Goal: Task Accomplishment & Management: Use online tool/utility

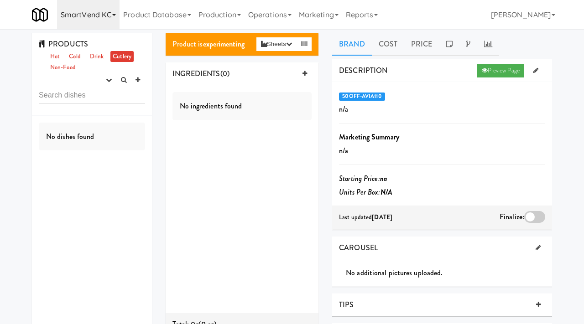
click at [105, 11] on link "SmartVend KC" at bounding box center [88, 14] width 62 height 29
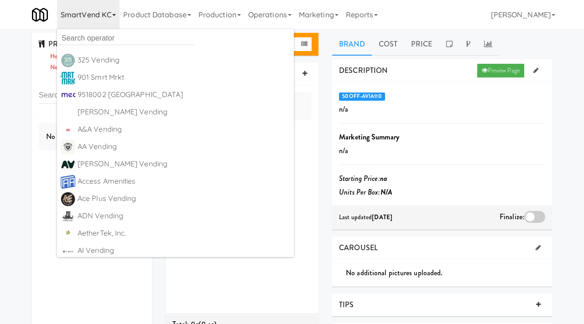
click at [98, 28] on link "SmartVend KC" at bounding box center [88, 14] width 62 height 29
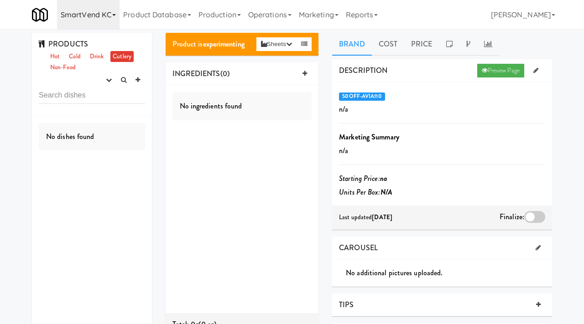
click at [98, 14] on link "SmartVend KC" at bounding box center [88, 14] width 62 height 29
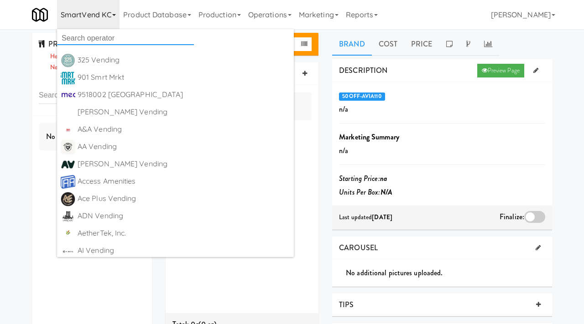
click at [91, 34] on input "text" at bounding box center [125, 38] width 137 height 14
type input "eleva"
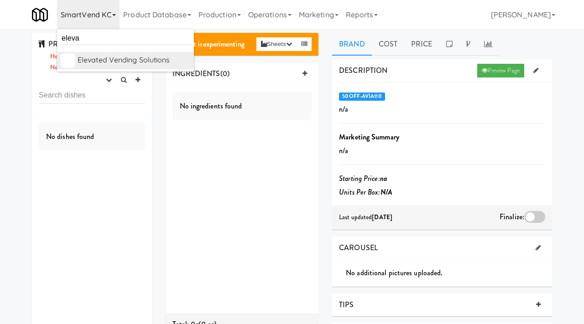
click at [94, 62] on div "Elevated Vending Solutions" at bounding box center [133, 60] width 113 height 14
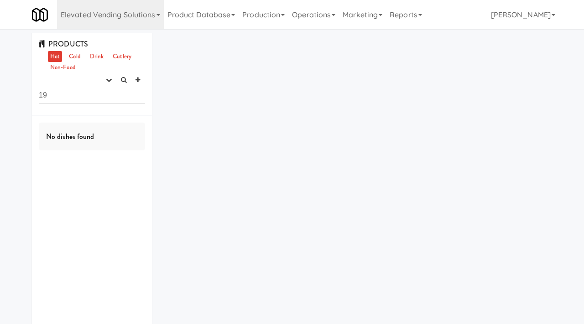
type input "1"
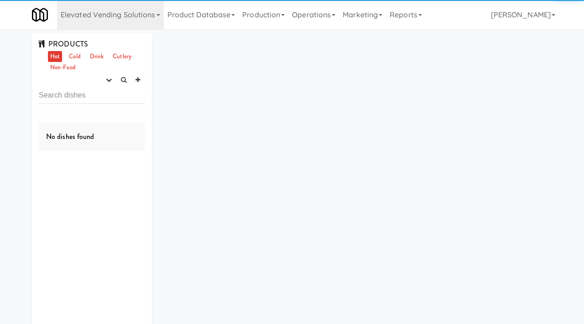
click at [108, 72] on ul "Hot Cold Drink Cutlery Non-Food" at bounding box center [95, 62] width 99 height 22
click at [108, 80] on icon "button" at bounding box center [109, 80] width 6 height 6
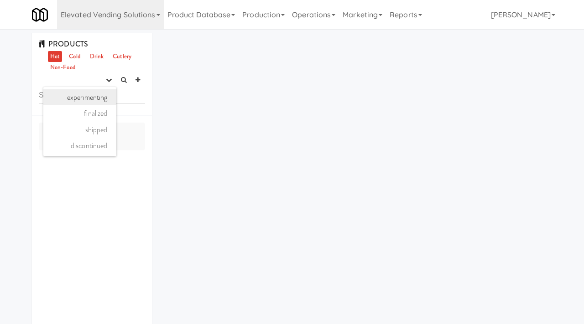
click at [103, 100] on link "experimenting" at bounding box center [79, 97] width 73 height 16
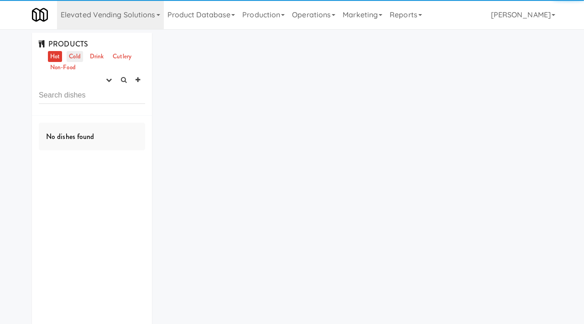
click at [76, 58] on link "Cold" at bounding box center [75, 56] width 16 height 11
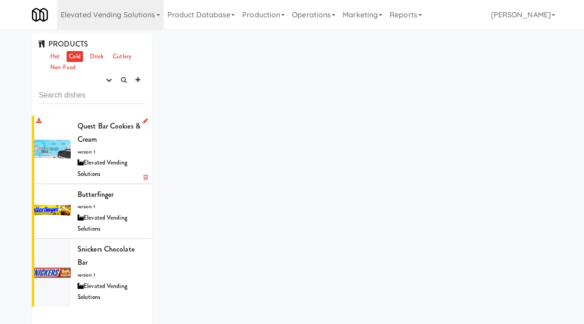
click at [77, 157] on li "Quest Bar Cookies & Cream version: 1 Elevated Vending Solutions" at bounding box center [92, 150] width 120 height 68
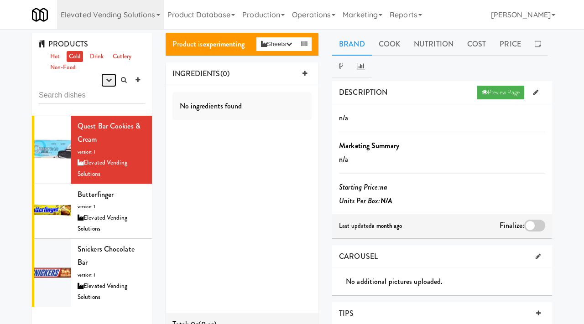
click at [107, 84] on button "button" at bounding box center [108, 80] width 15 height 14
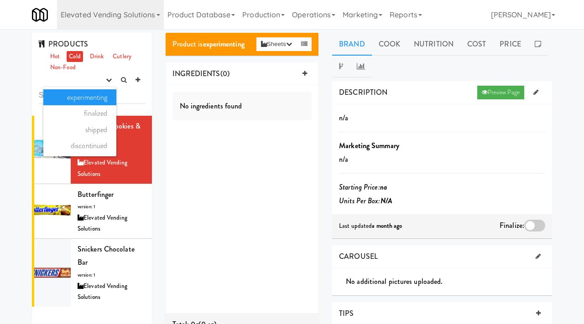
click at [103, 93] on link "experimenting" at bounding box center [79, 97] width 73 height 16
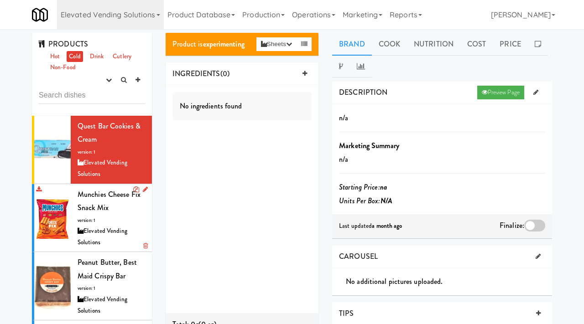
click at [104, 213] on div "Munchies Cheese Fix Snack Mix version: 1 Elevated Vending Solutions" at bounding box center [110, 218] width 67 height 61
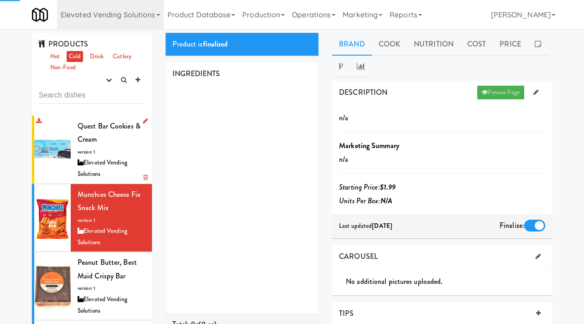
click at [114, 157] on div "Quest Bar Cookies & Cream version: 1 Elevated Vending Solutions" at bounding box center [110, 149] width 67 height 61
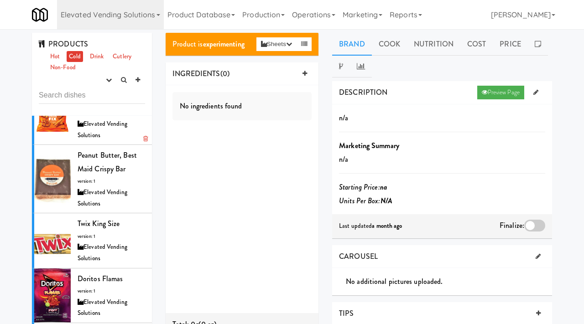
scroll to position [21, 0]
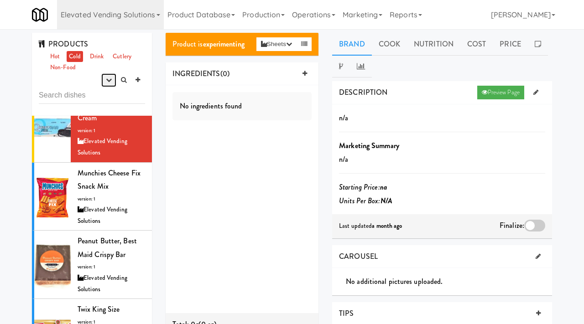
click at [111, 84] on button "button" at bounding box center [108, 80] width 15 height 14
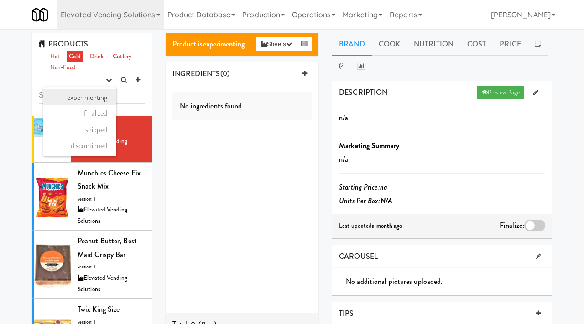
click at [101, 100] on link "experimenting" at bounding box center [79, 97] width 73 height 16
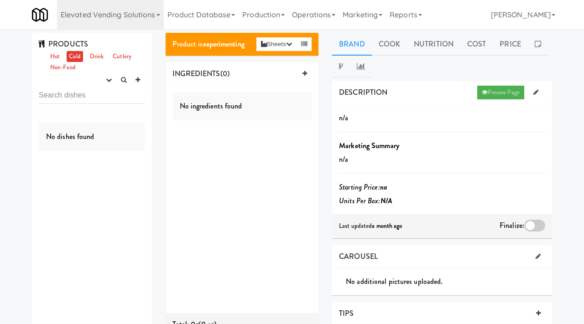
scroll to position [0, 0]
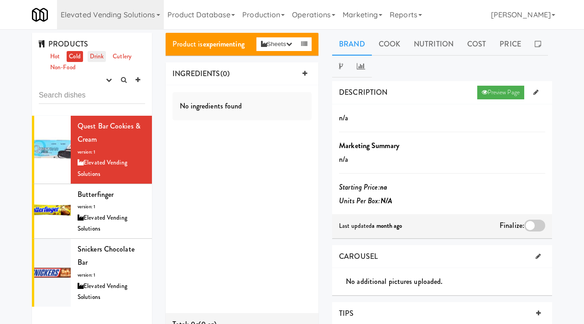
click at [94, 58] on link "Drink" at bounding box center [97, 56] width 19 height 11
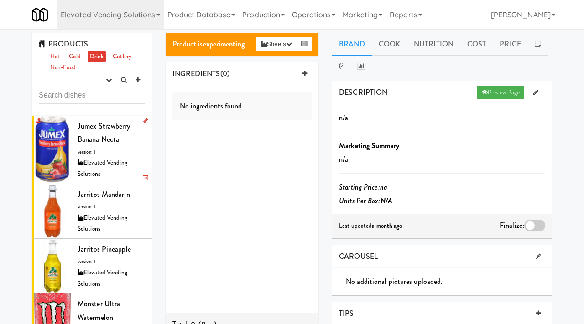
click at [110, 129] on span "Jumex Strawberry Banana Nectar" at bounding box center [103, 133] width 53 height 24
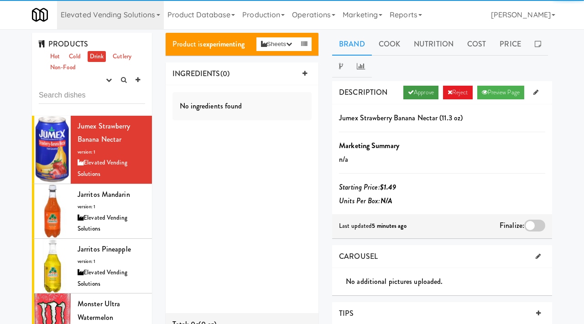
click at [413, 93] on link "Approve" at bounding box center [420, 93] width 35 height 14
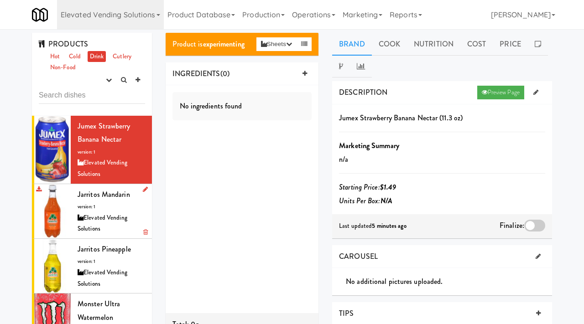
click at [108, 223] on div "Elevated Vending Solutions" at bounding box center [110, 223] width 67 height 22
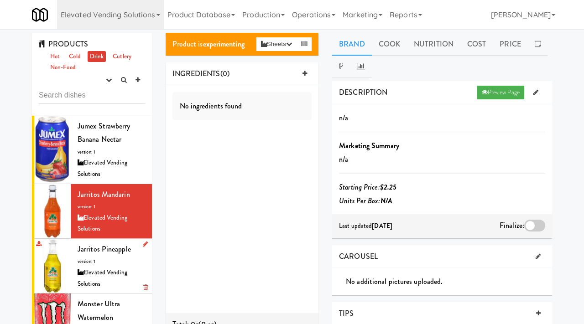
click at [88, 263] on span "version: 1" at bounding box center [86, 261] width 18 height 7
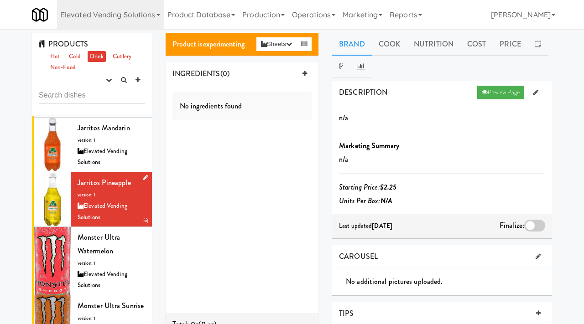
scroll to position [88, 0]
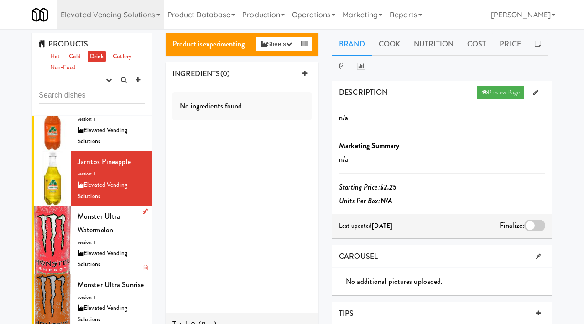
click at [87, 232] on span "Monster Ultra Watermelon" at bounding box center [98, 223] width 42 height 24
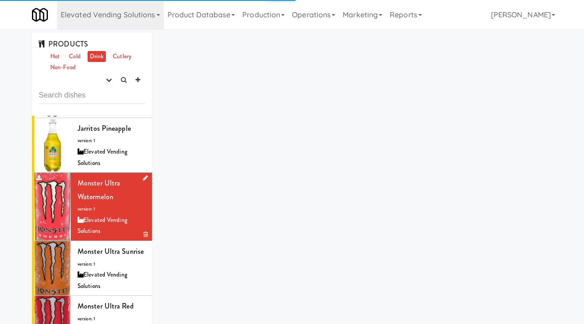
scroll to position [122, 0]
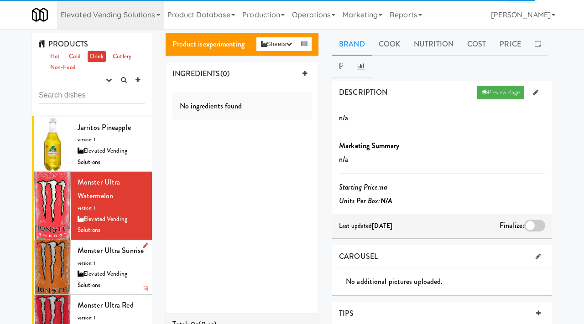
click at [87, 245] on span "Monster Ultra Sunrise" at bounding box center [110, 250] width 66 height 10
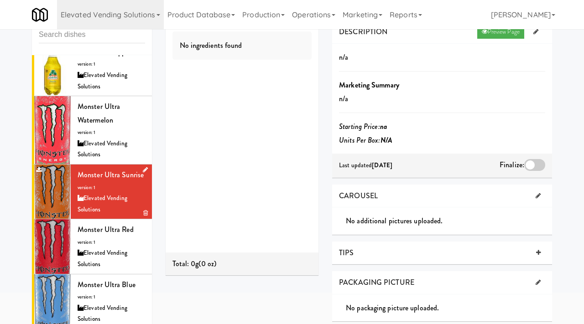
scroll to position [72, 0]
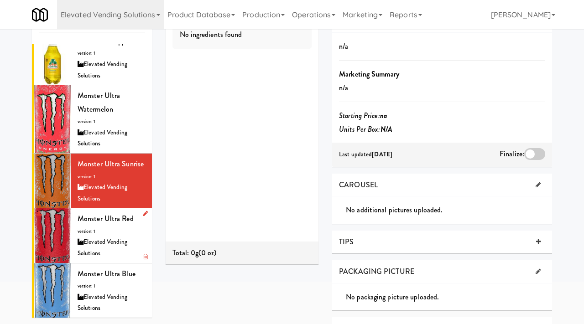
click at [83, 245] on div "Elevated Vending Solutions" at bounding box center [110, 248] width 67 height 22
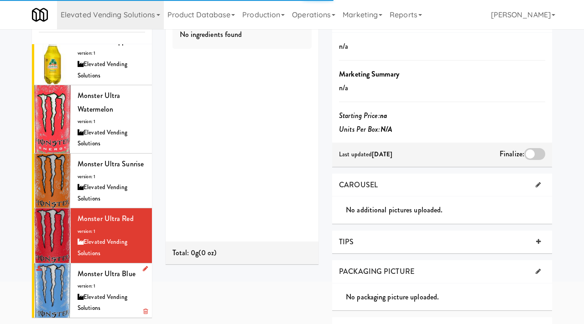
click at [93, 280] on div "Monster Ultra Blue version: 1 Elevated Vending Solutions" at bounding box center [110, 290] width 67 height 47
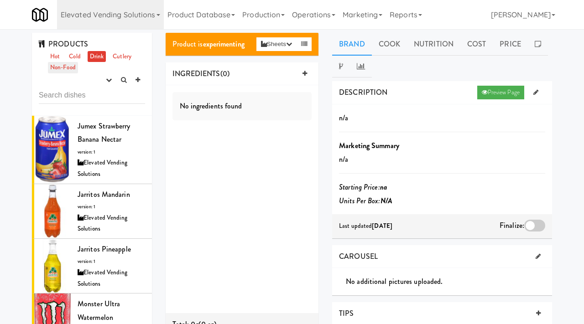
click at [52, 67] on link "Non-Food" at bounding box center [63, 67] width 30 height 11
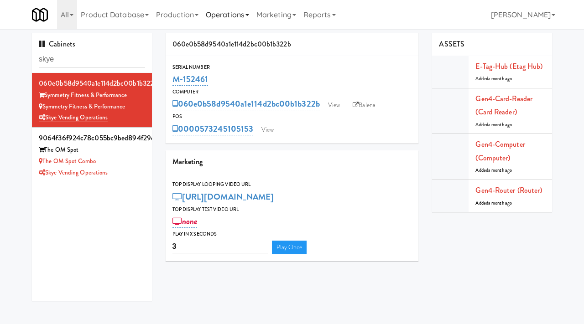
click at [248, 18] on link "Operations" at bounding box center [227, 14] width 51 height 29
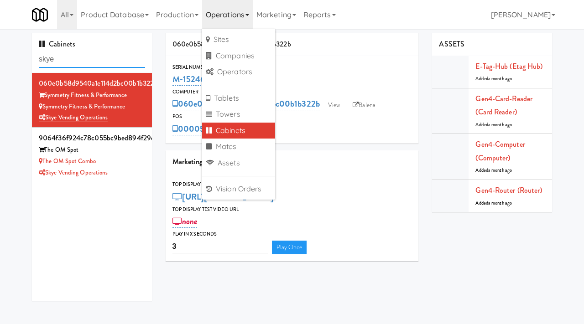
click at [60, 60] on input "skye" at bounding box center [92, 59] width 106 height 17
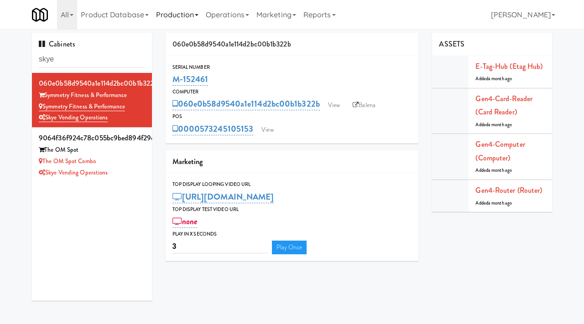
click at [182, 19] on link "Production" at bounding box center [177, 14] width 50 height 29
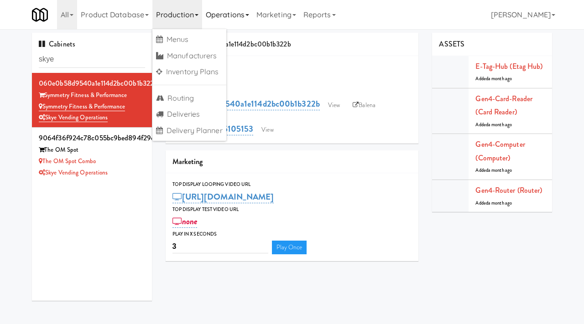
click at [229, 18] on link "Operations" at bounding box center [227, 14] width 51 height 29
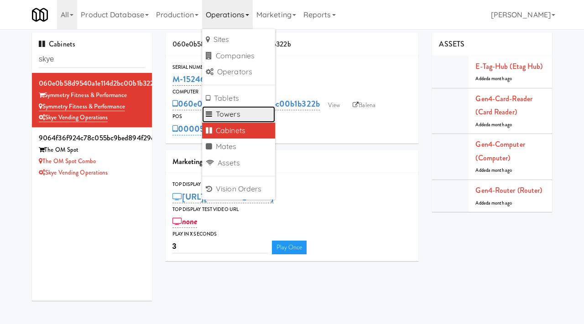
click at [232, 111] on link "Towers" at bounding box center [238, 114] width 73 height 16
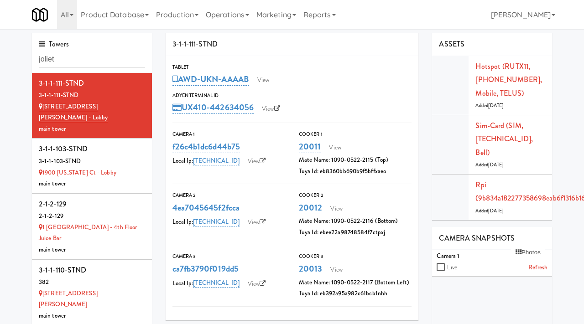
type input "joliet"
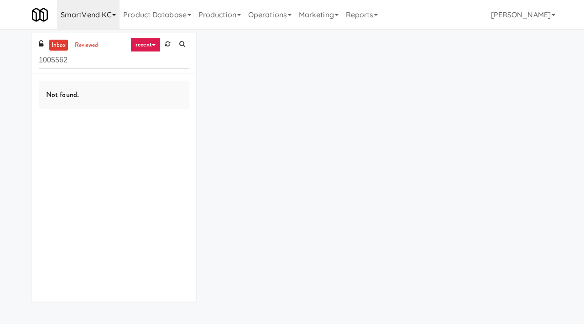
click at [99, 20] on link "SmartVend KC" at bounding box center [88, 14] width 62 height 29
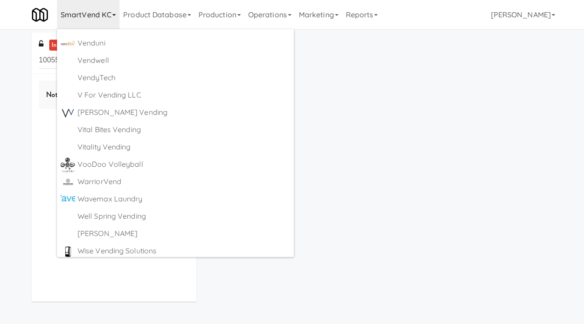
scroll to position [5375, 0]
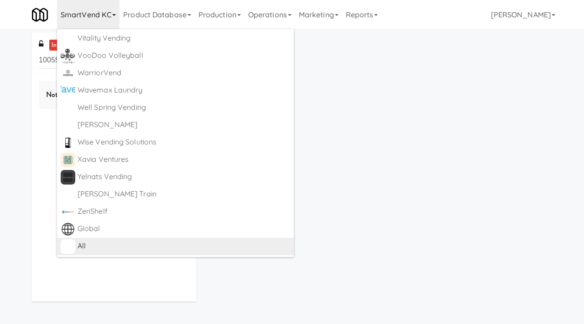
click at [83, 248] on div "All" at bounding box center [183, 246] width 212 height 14
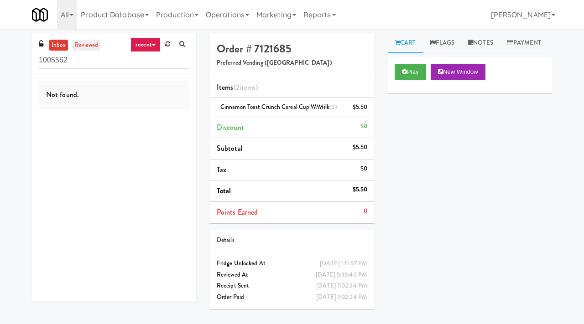
click at [83, 44] on link "reviewed" at bounding box center [86, 45] width 28 height 11
